Goal: Task Accomplishment & Management: Complete application form

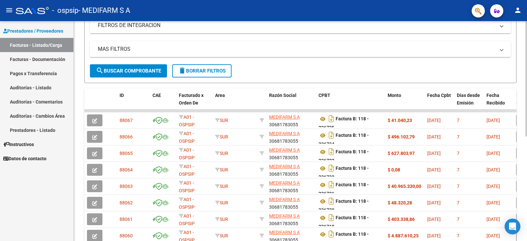
scroll to position [132, 0]
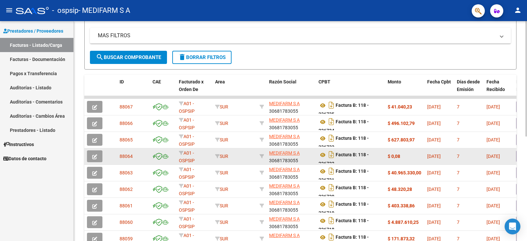
click at [96, 156] on icon "button" at bounding box center [94, 156] width 5 height 5
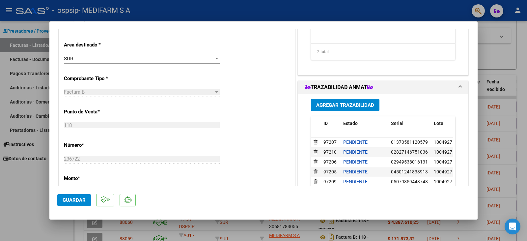
scroll to position [33, 0]
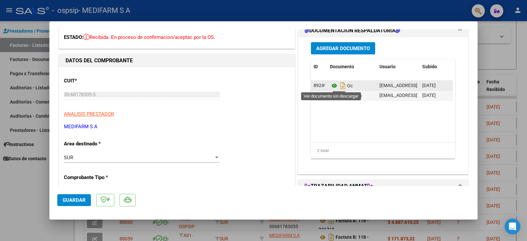
click at [331, 86] on icon at bounding box center [334, 86] width 9 height 8
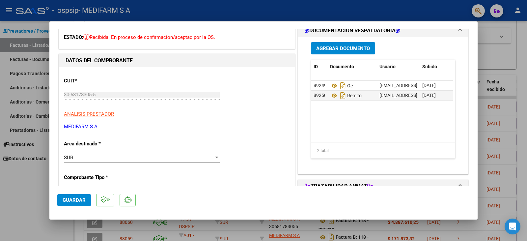
type input "$ 0,00"
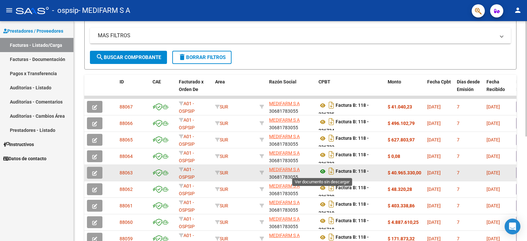
click at [320, 172] on icon at bounding box center [323, 171] width 9 height 8
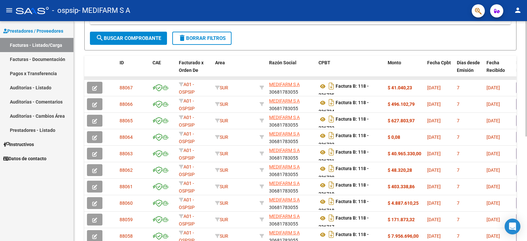
scroll to position [165, 0]
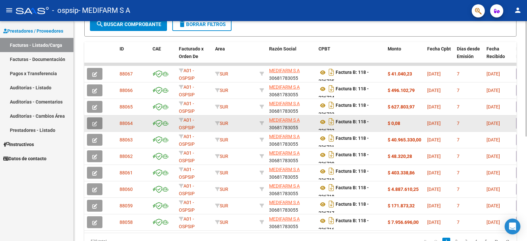
click at [94, 123] on icon "button" at bounding box center [94, 123] width 5 height 5
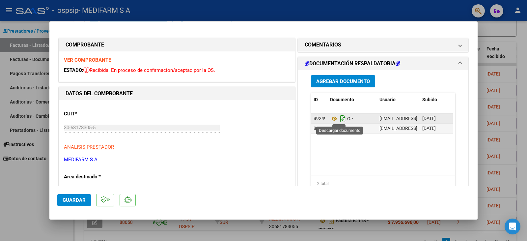
click at [340, 119] on icon "Descargar documento" at bounding box center [343, 118] width 9 height 11
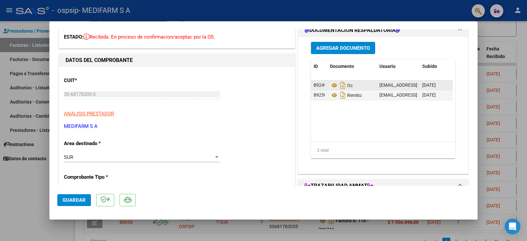
scroll to position [33, 0]
type input "$ 0,00"
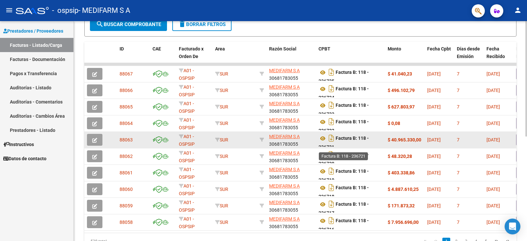
click at [354, 138] on strong "Factura B: 118 - 236721" at bounding box center [344, 143] width 50 height 14
click at [337, 140] on div "Factura B: 118 - 236721" at bounding box center [351, 140] width 64 height 14
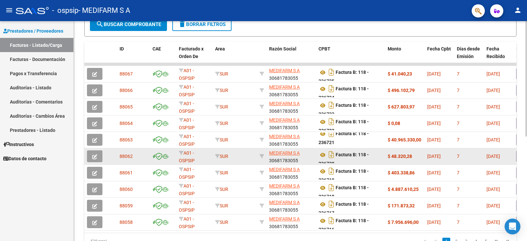
copy strong "Factura B: 118 - 236721"
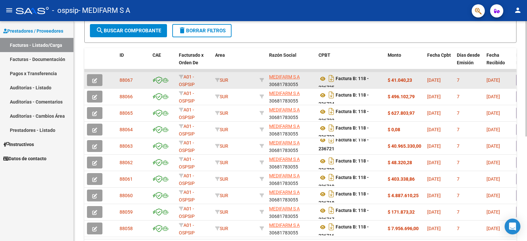
scroll to position [165, 0]
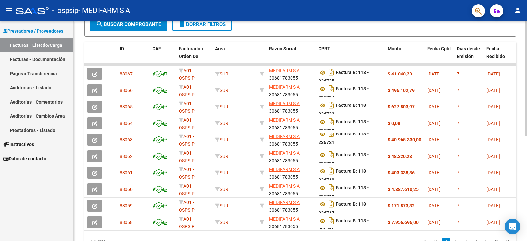
drag, startPoint x: 200, startPoint y: 238, endPoint x: 221, endPoint y: 239, distance: 20.8
click at [221, 239] on div "538 total 1 2 3 4 5" at bounding box center [300, 241] width 432 height 16
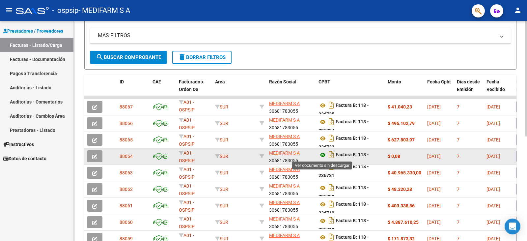
scroll to position [4, 0]
